Goal: Check status: Check status

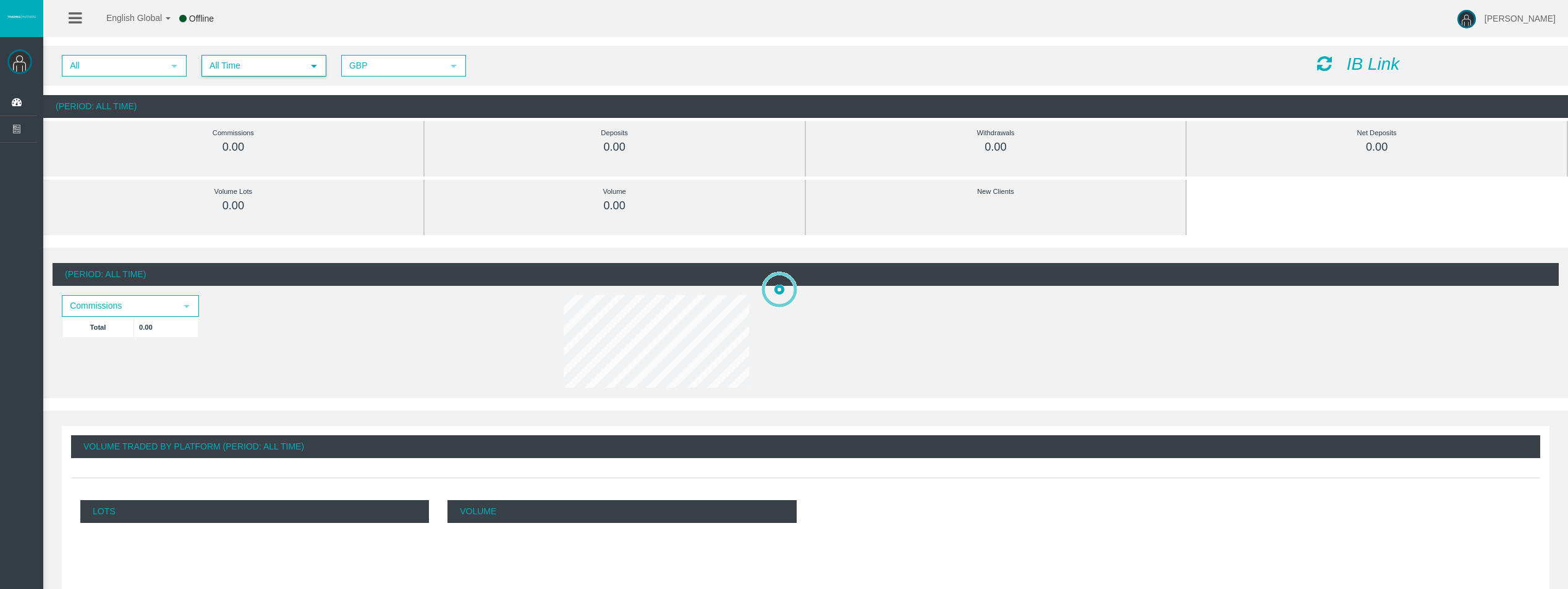
click at [283, 70] on span "All Time" at bounding box center [253, 66] width 100 height 19
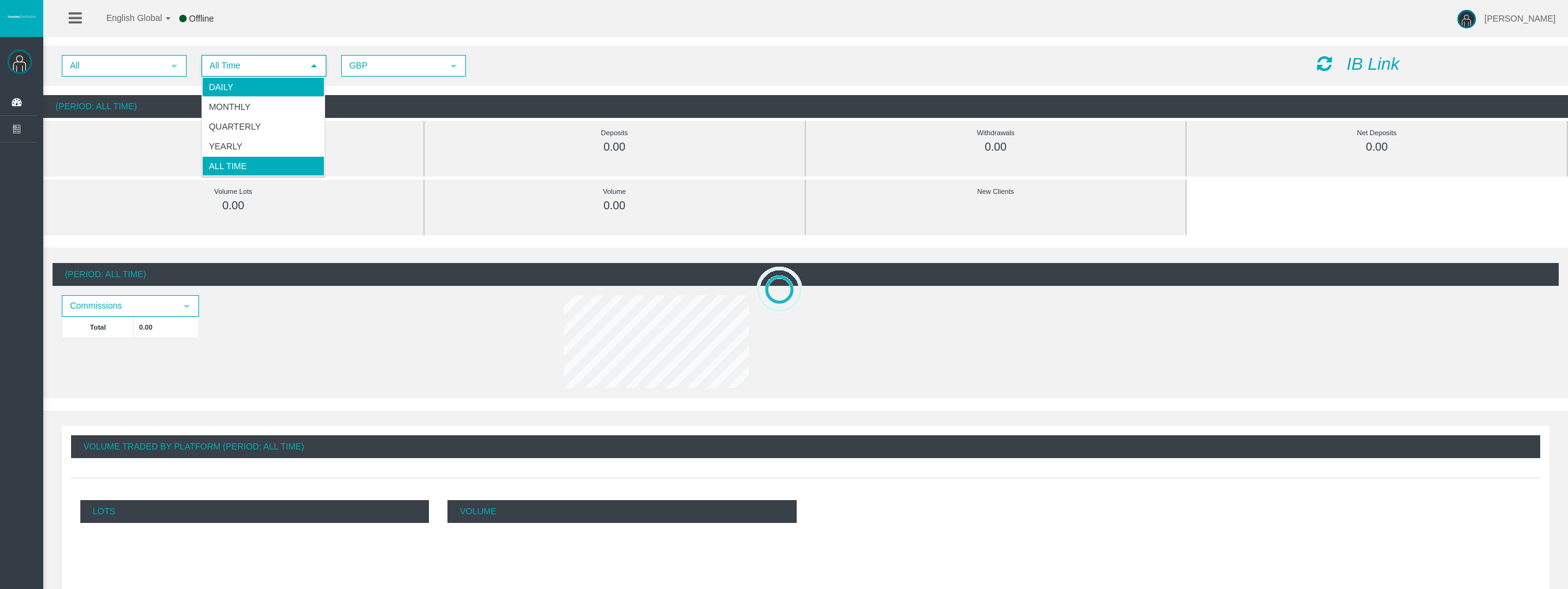
click at [283, 79] on li "Daily" at bounding box center [263, 86] width 123 height 19
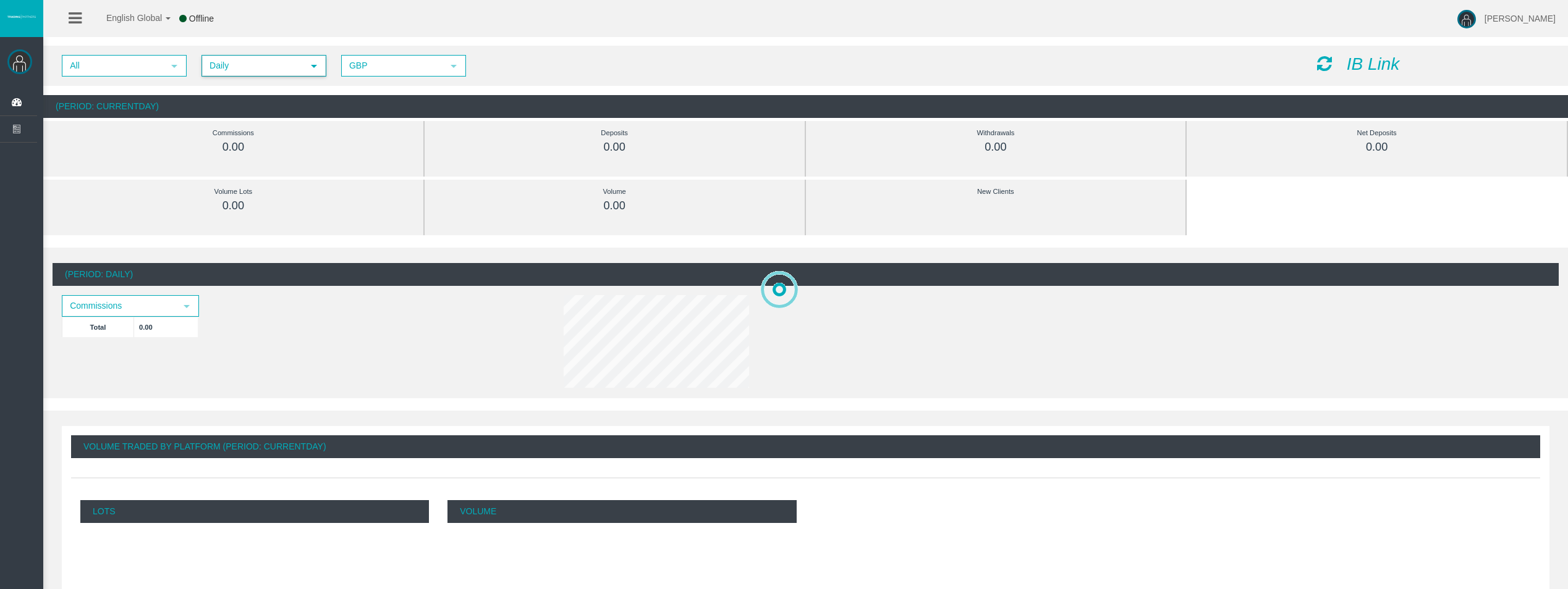
click at [1323, 67] on icon at bounding box center [1325, 63] width 15 height 17
click at [282, 69] on span "All Time" at bounding box center [253, 66] width 100 height 19
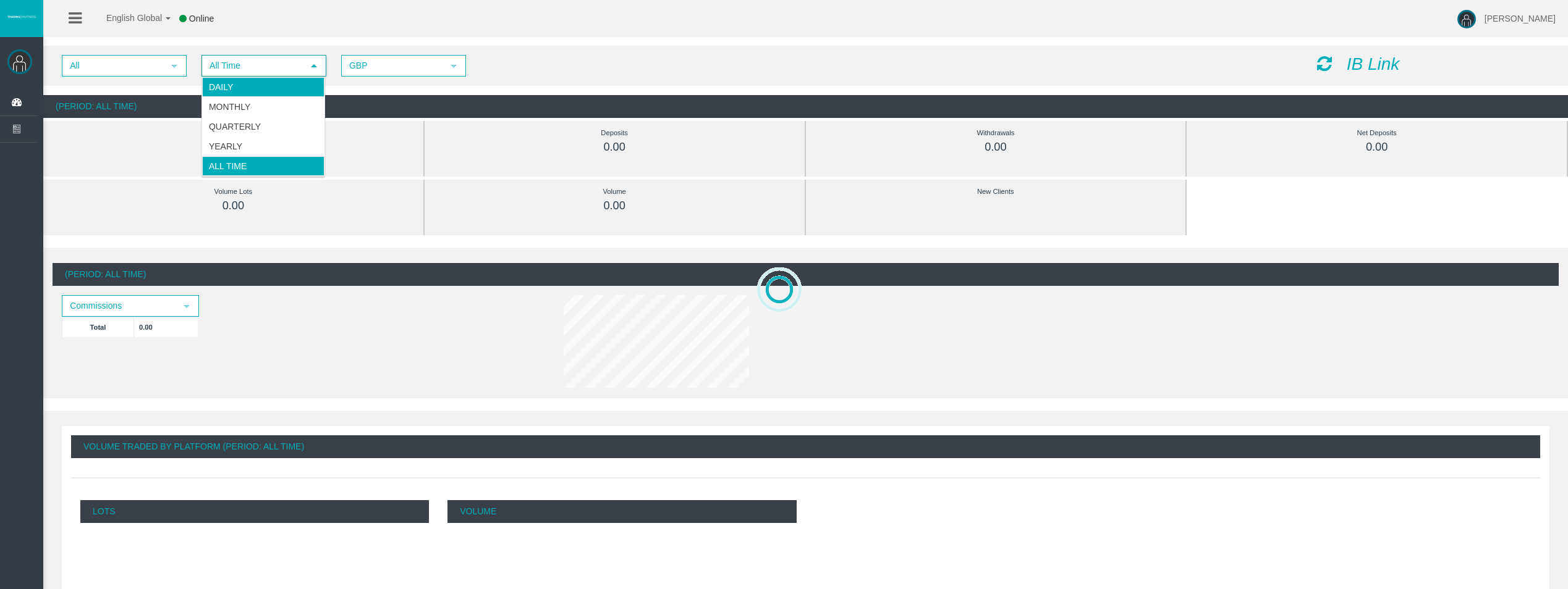
click at [281, 85] on li "Daily" at bounding box center [263, 86] width 123 height 19
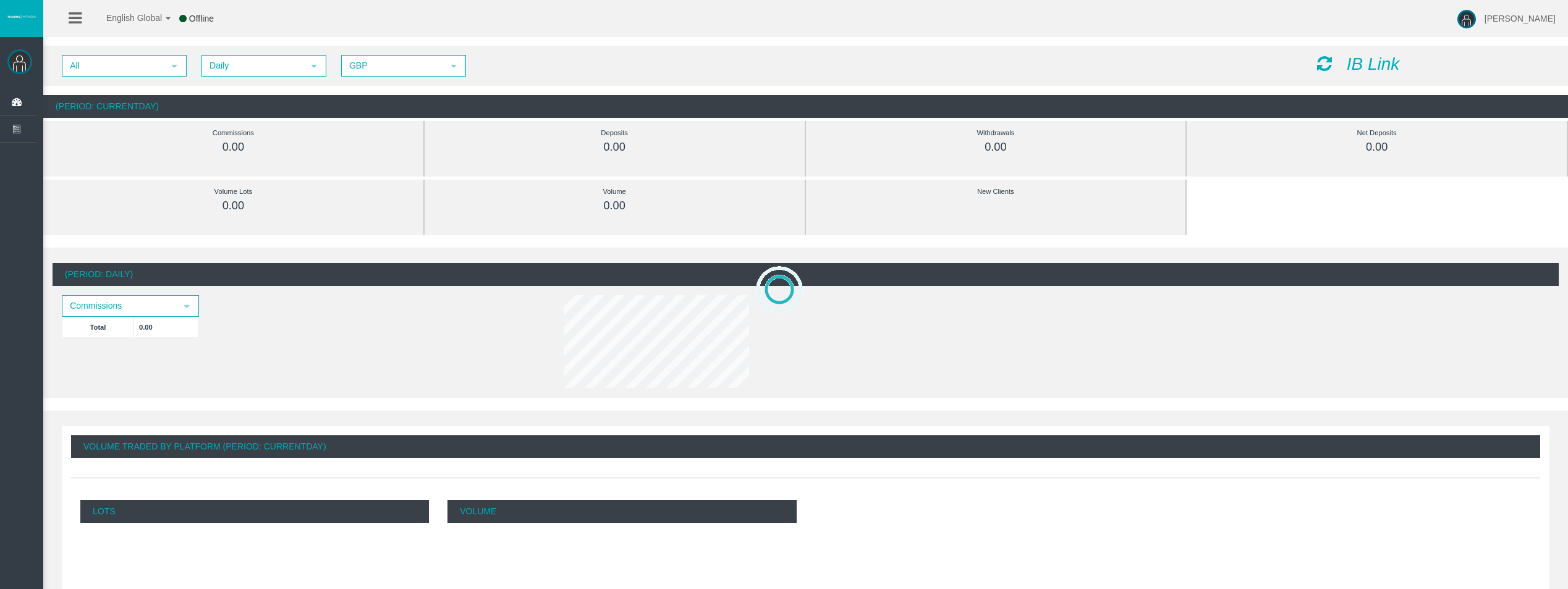
click at [1319, 63] on icon at bounding box center [1325, 63] width 15 height 17
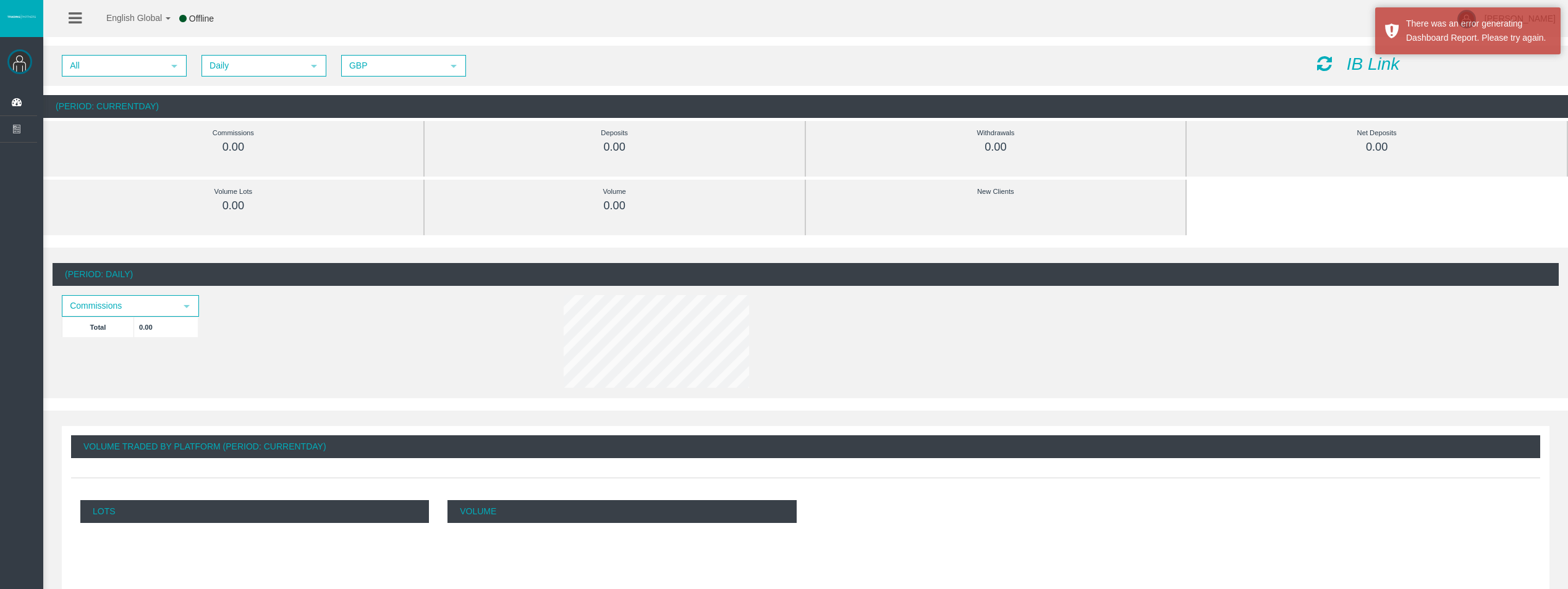
click at [1320, 63] on icon at bounding box center [1325, 63] width 15 height 17
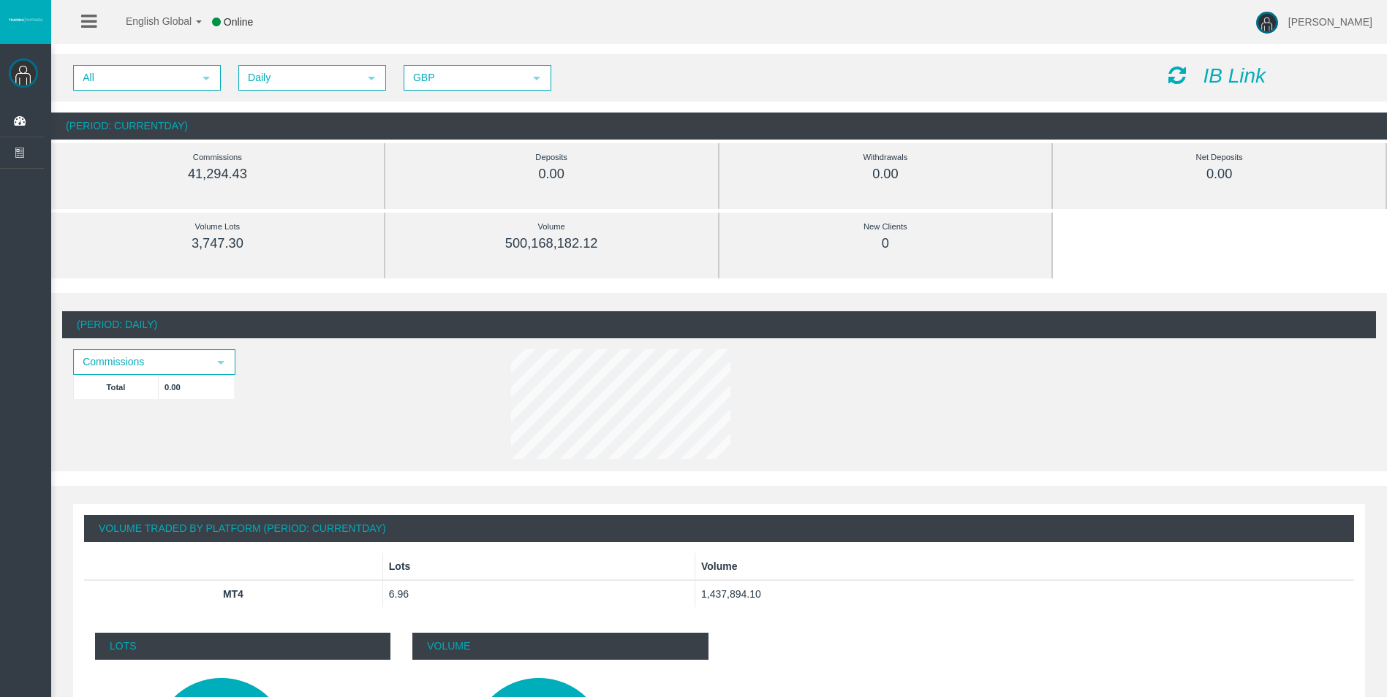
click at [1173, 79] on icon at bounding box center [1177, 75] width 18 height 20
